Goal: Navigation & Orientation: Understand site structure

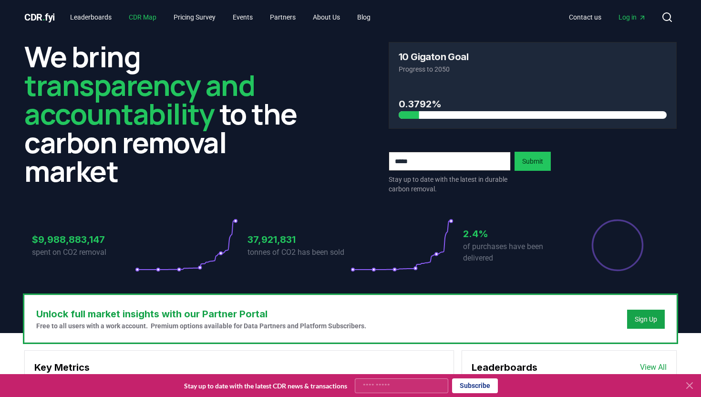
click at [153, 20] on link "CDR Map" at bounding box center [142, 17] width 43 height 17
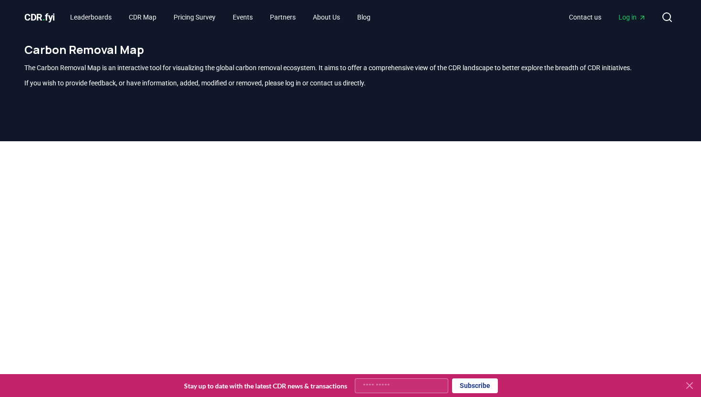
click at [694, 385] on icon at bounding box center [689, 385] width 11 height 11
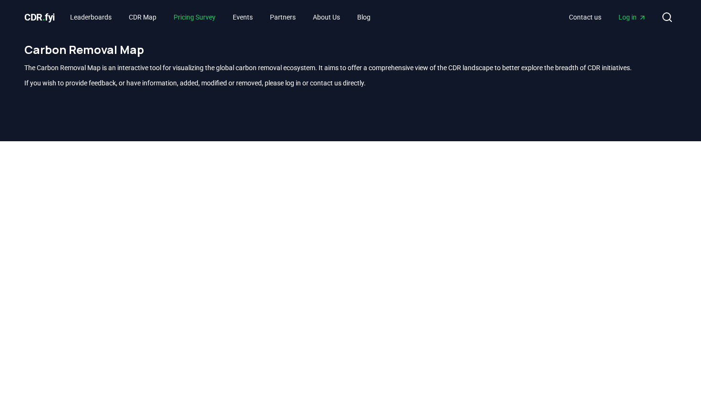
click at [219, 21] on link "Pricing Survey" at bounding box center [194, 17] width 57 height 17
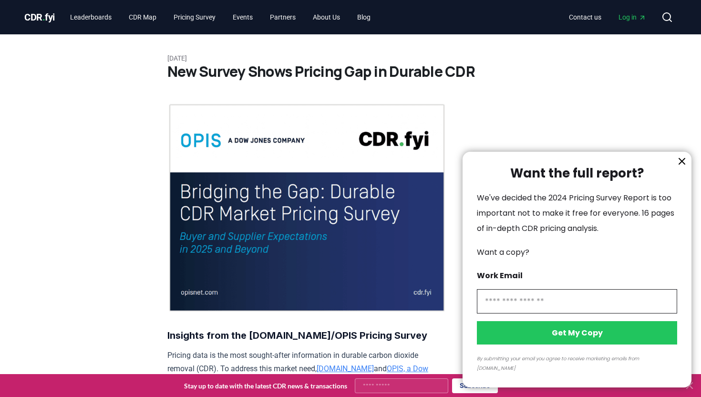
click at [42, 16] on div at bounding box center [350, 198] width 701 height 397
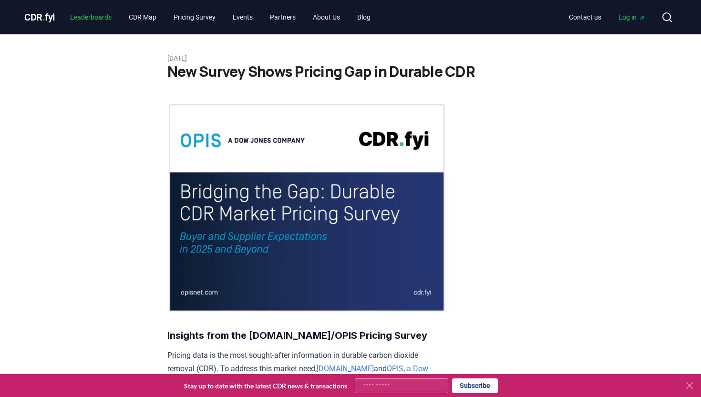
click at [85, 15] on link "Leaderboards" at bounding box center [91, 17] width 57 height 17
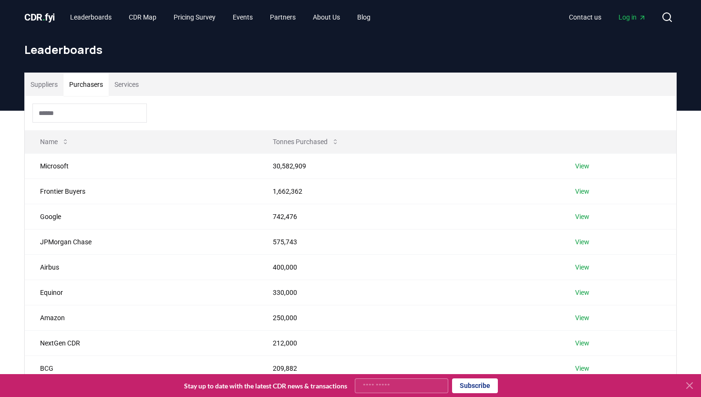
click at [99, 83] on button "Purchasers" at bounding box center [85, 84] width 45 height 23
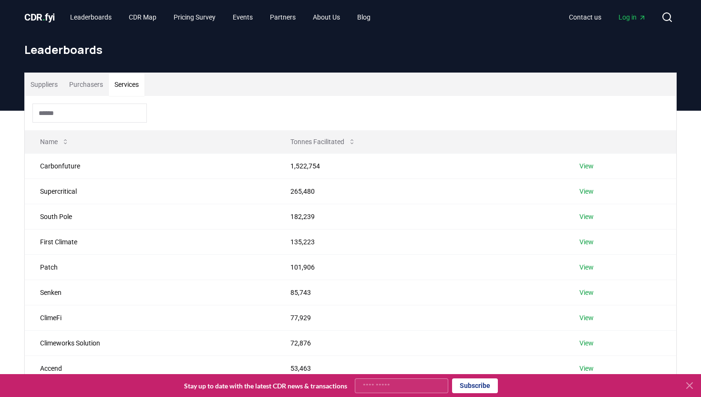
click at [130, 84] on button "Services" at bounding box center [127, 84] width 36 height 23
